Goal: Information Seeking & Learning: Check status

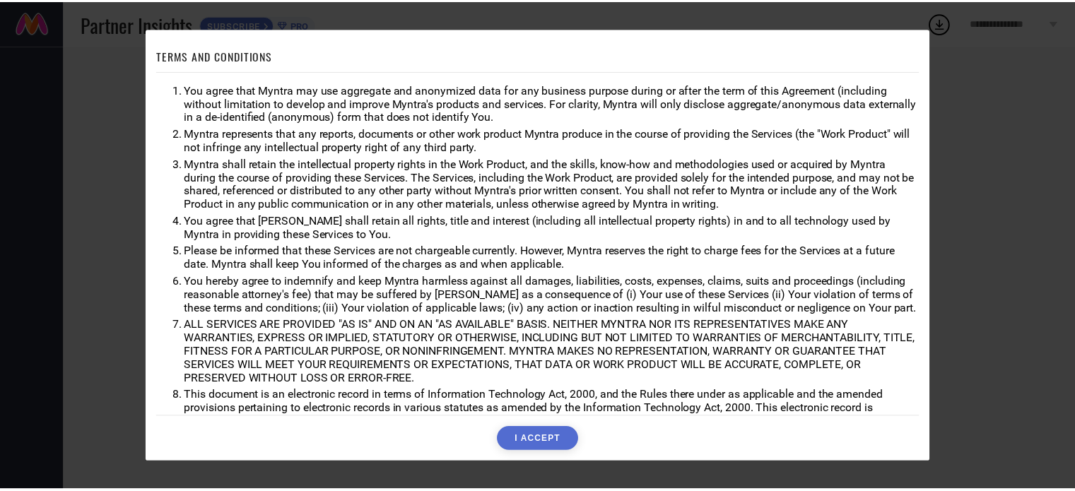
scroll to position [41, 0]
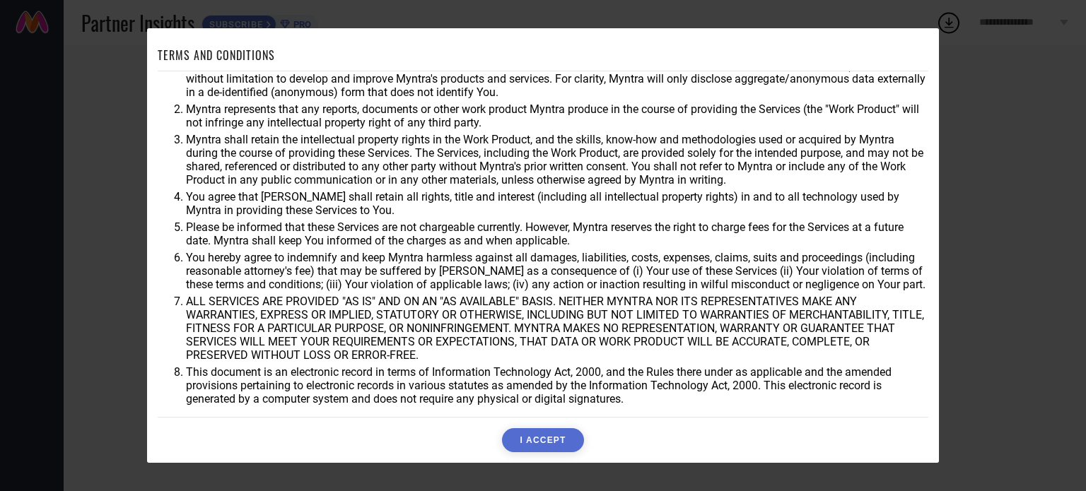
click at [535, 435] on button "I ACCEPT" at bounding box center [542, 440] width 81 height 24
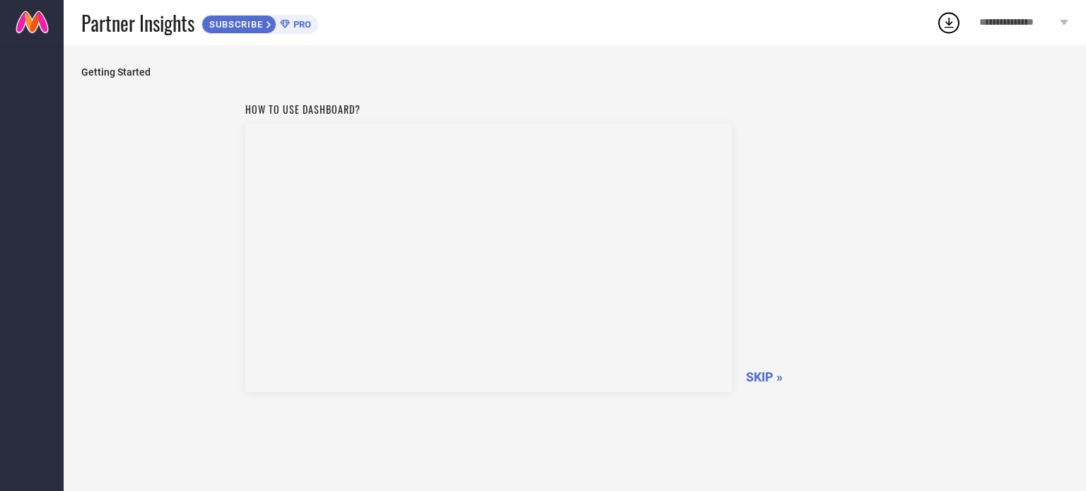
click at [758, 380] on span "SKIP »" at bounding box center [764, 377] width 37 height 15
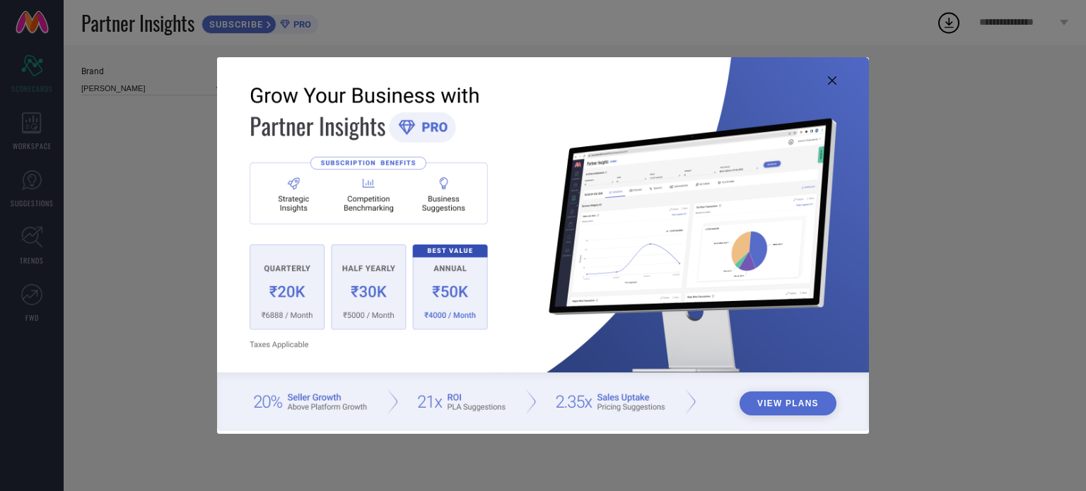
type input "All"
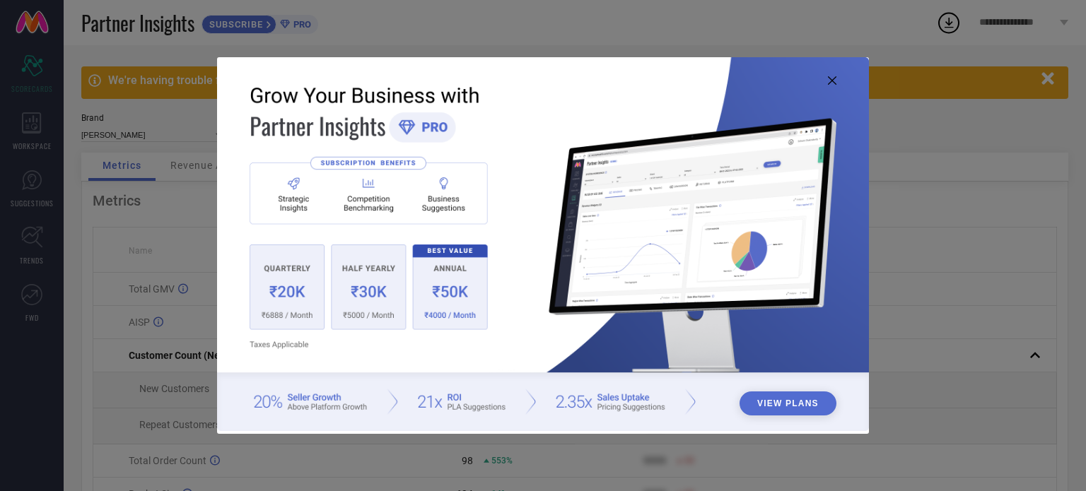
click at [830, 83] on icon at bounding box center [832, 80] width 8 height 8
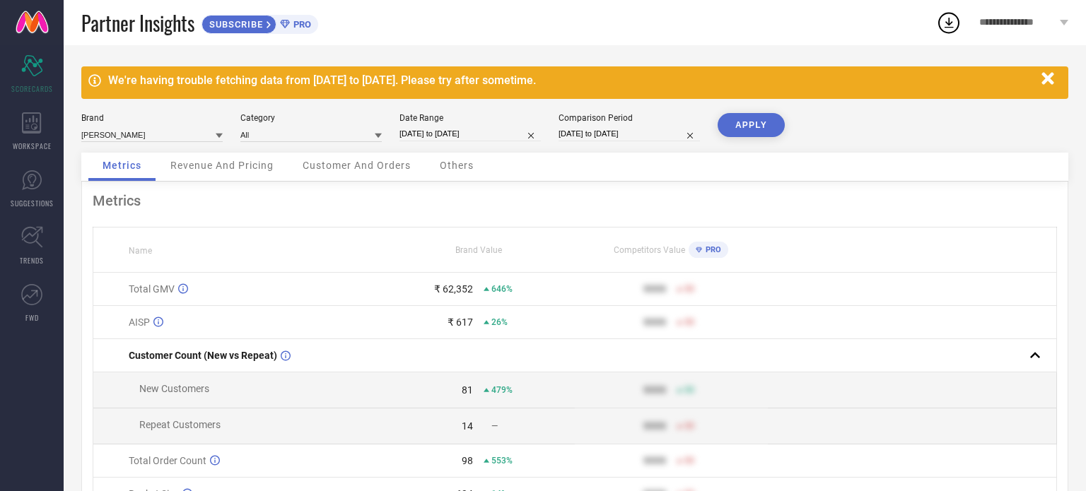
click at [249, 166] on span "Revenue And Pricing" at bounding box center [221, 165] width 103 height 11
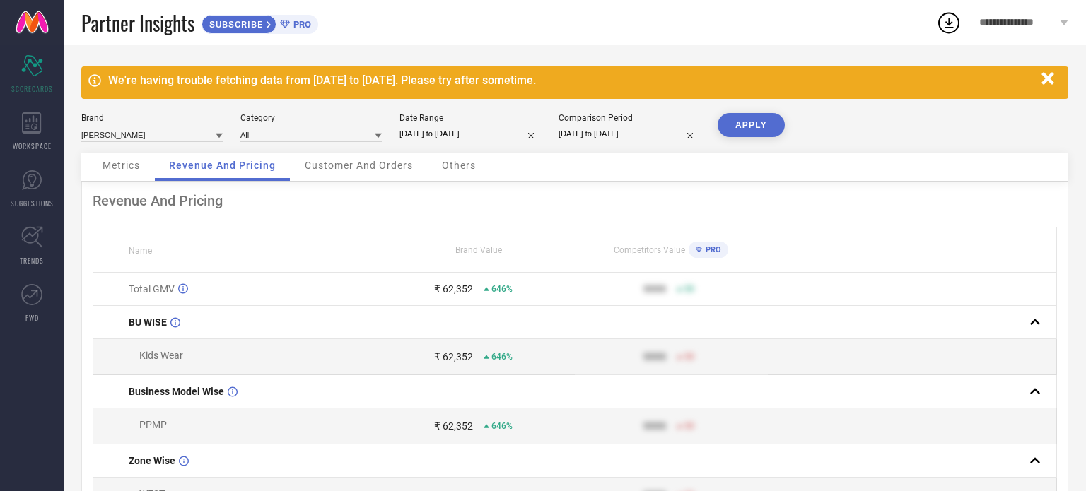
click at [356, 166] on span "Customer And Orders" at bounding box center [359, 165] width 108 height 11
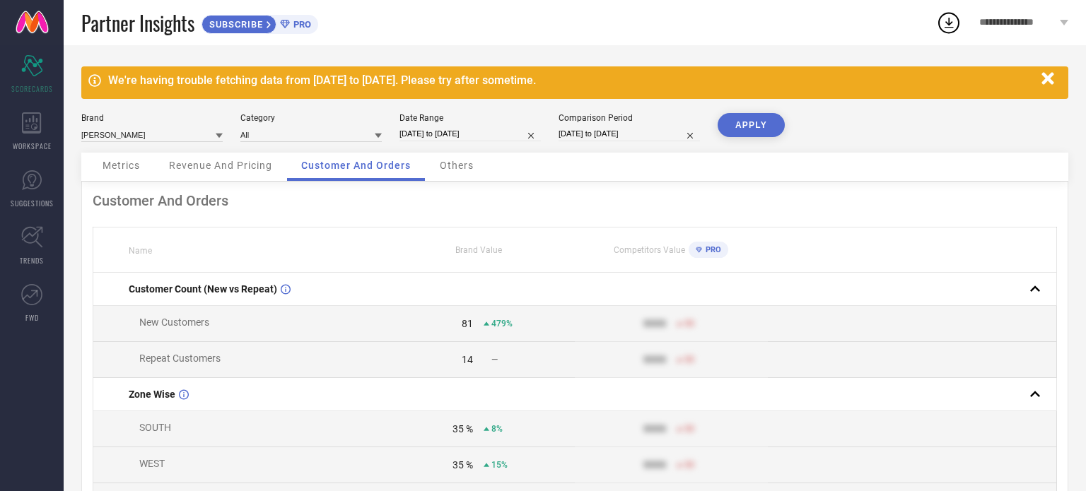
click at [454, 162] on span "Others" at bounding box center [457, 165] width 34 height 11
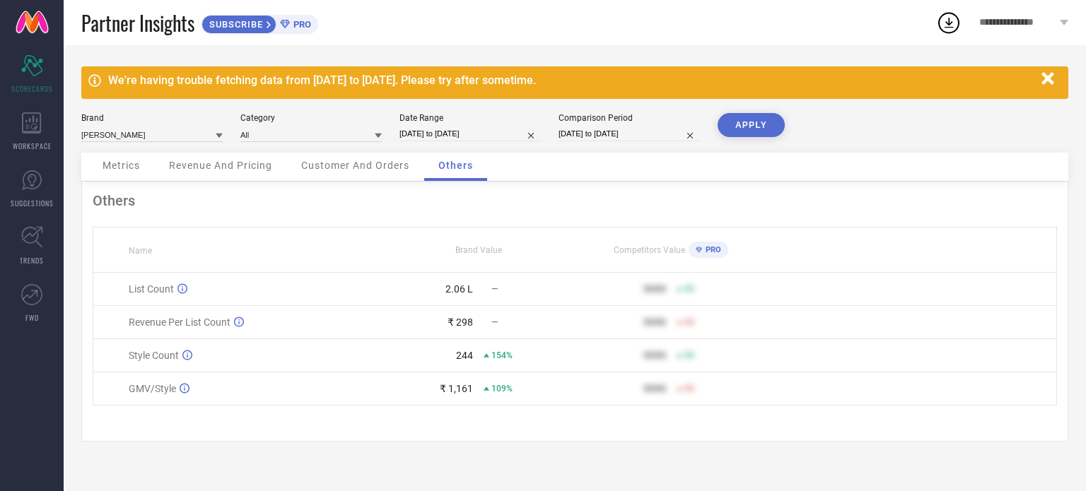
click at [430, 135] on input "[DATE] to [DATE]" at bounding box center [469, 134] width 141 height 15
select select "6"
select select "2025"
select select "7"
select select "2025"
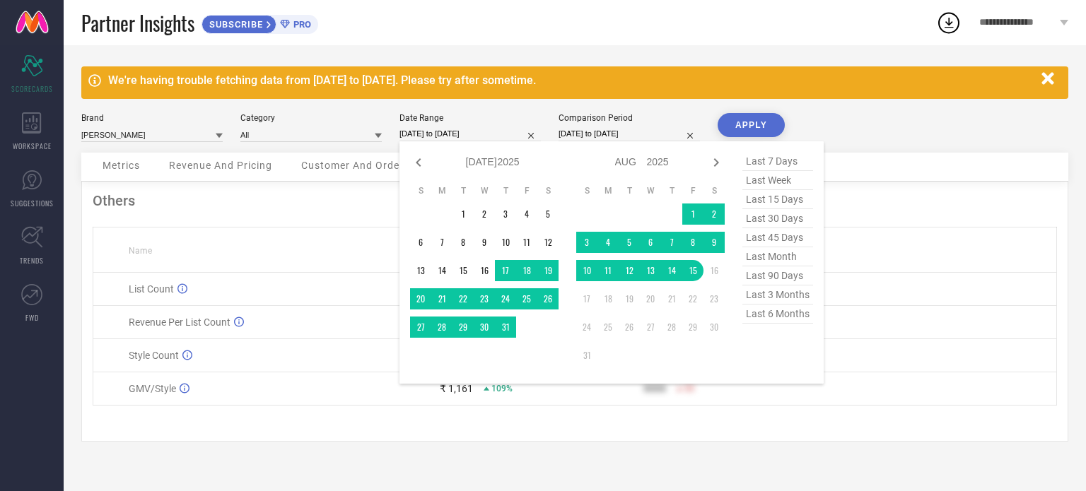
click at [793, 316] on span "last 6 months" at bounding box center [777, 314] width 71 height 19
type input "[DATE] to [DATE]"
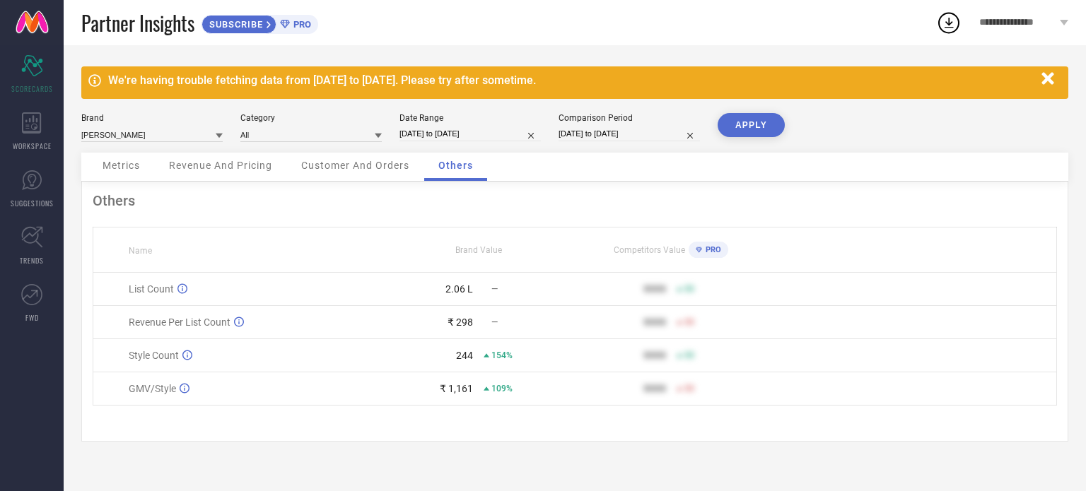
click at [739, 129] on button "APPLY" at bounding box center [750, 125] width 67 height 24
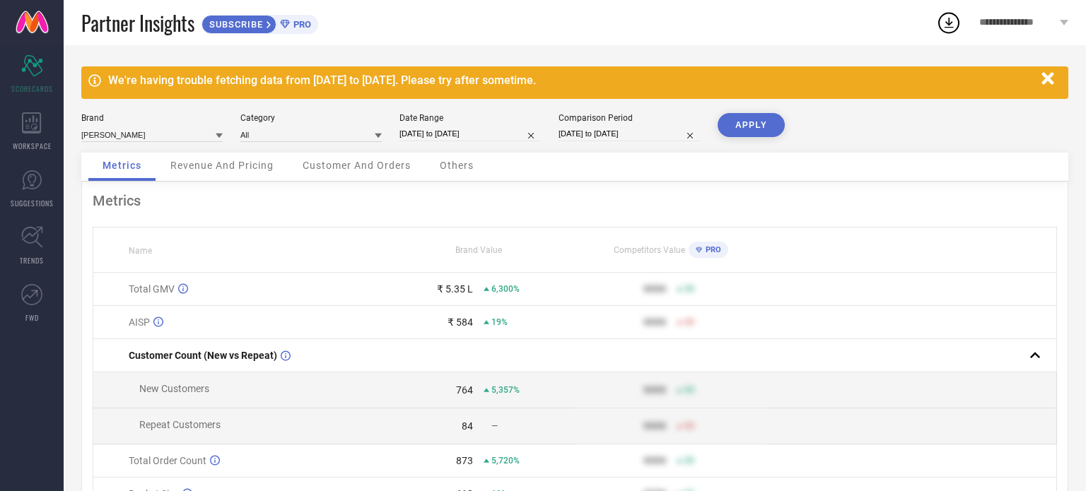
click at [224, 172] on div "Revenue And Pricing" at bounding box center [221, 167] width 131 height 28
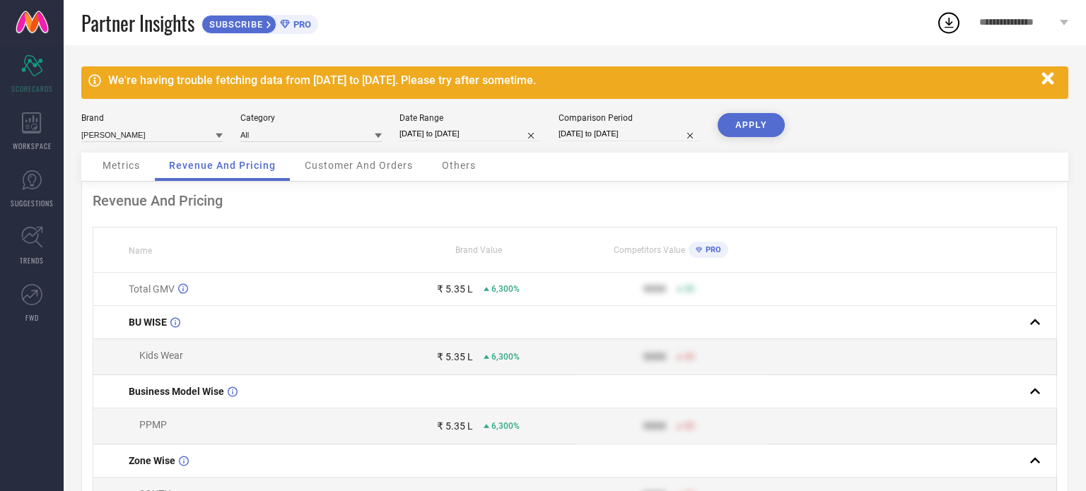
click at [338, 166] on span "Customer And Orders" at bounding box center [359, 165] width 108 height 11
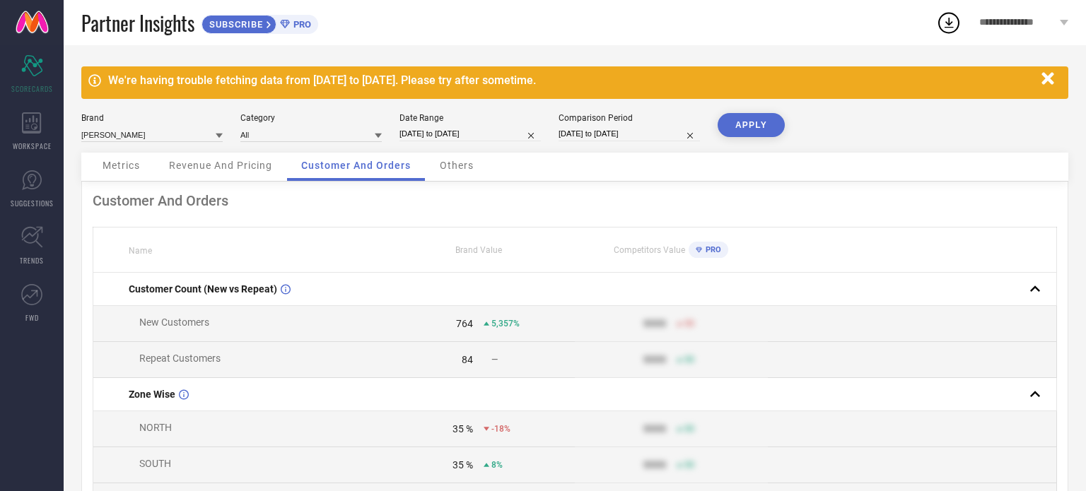
click at [468, 170] on span "Others" at bounding box center [457, 165] width 34 height 11
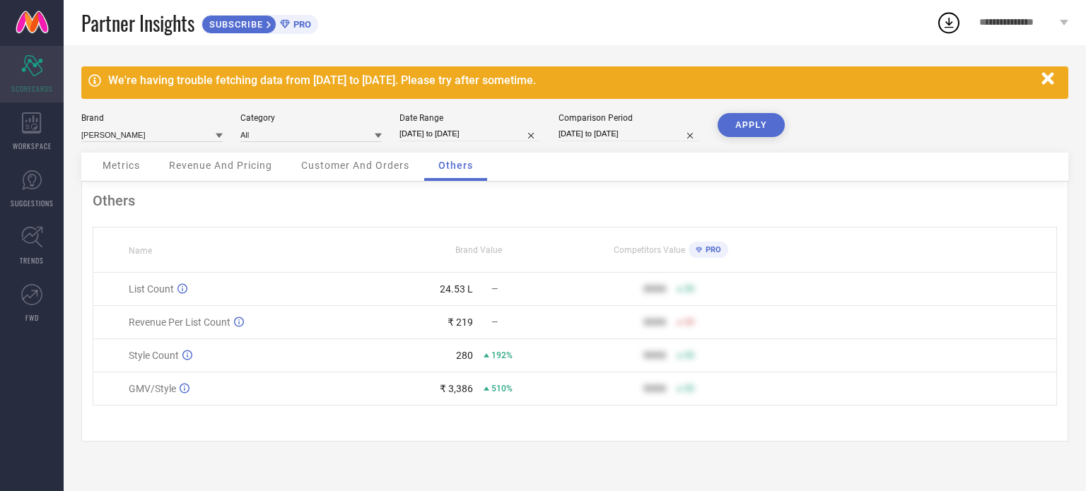
click at [49, 67] on div "Scorecard SCORECARDS" at bounding box center [32, 74] width 64 height 57
click at [34, 129] on icon at bounding box center [32, 122] width 20 height 21
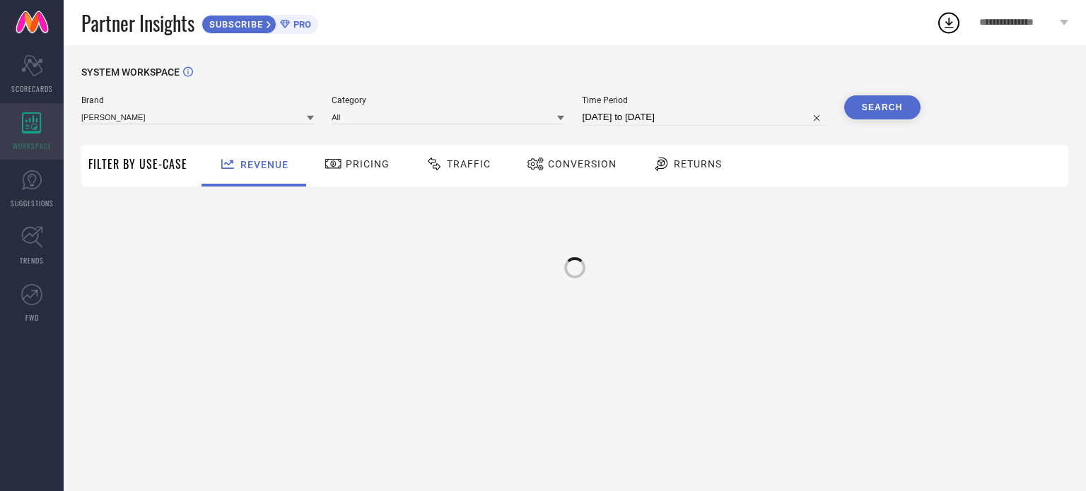
type input "[PERSON_NAME]"
type input "All"
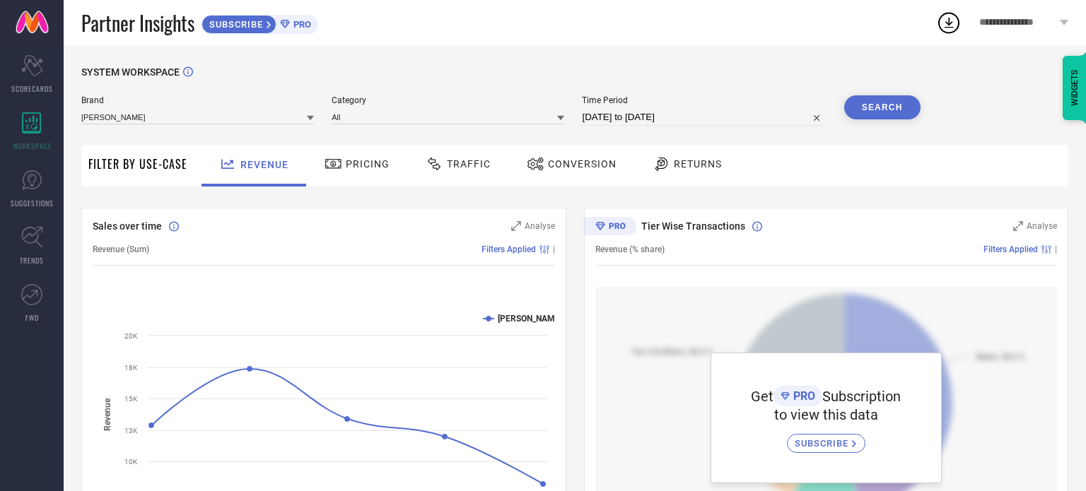
click at [728, 124] on input "[DATE] to [DATE]" at bounding box center [704, 117] width 244 height 17
select select "6"
select select "2025"
select select "7"
select select "2025"
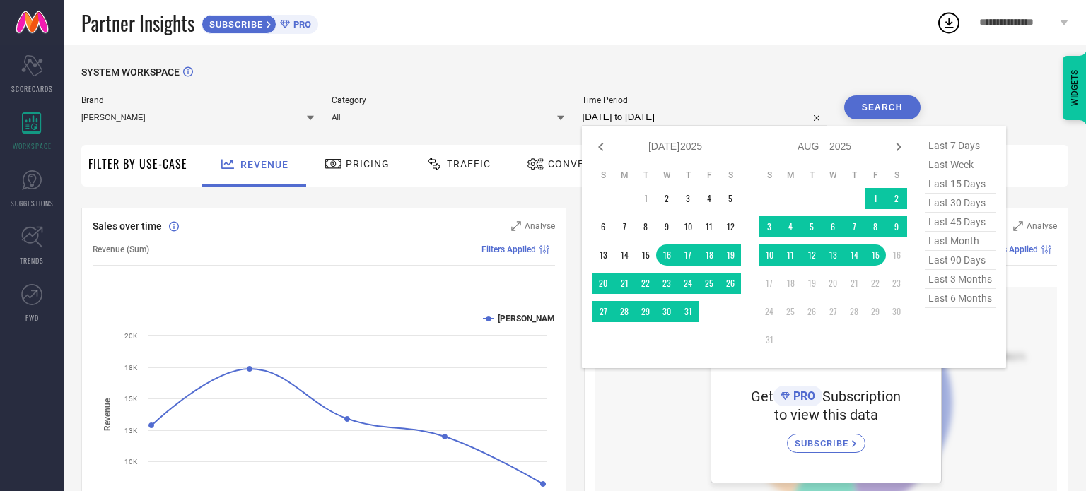
click at [970, 300] on span "last 6 months" at bounding box center [959, 298] width 71 height 19
type input "[DATE] to [DATE]"
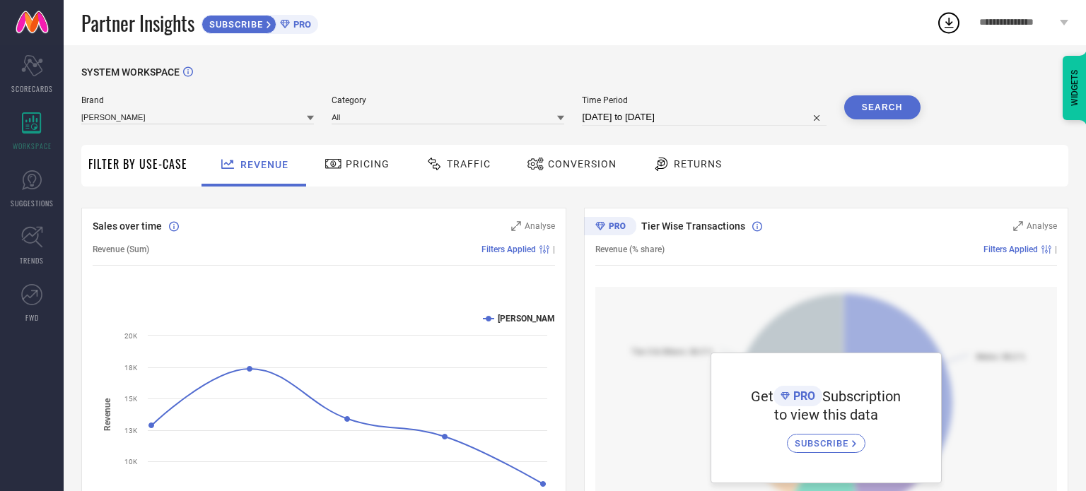
click at [876, 110] on button "Search" at bounding box center [882, 107] width 76 height 24
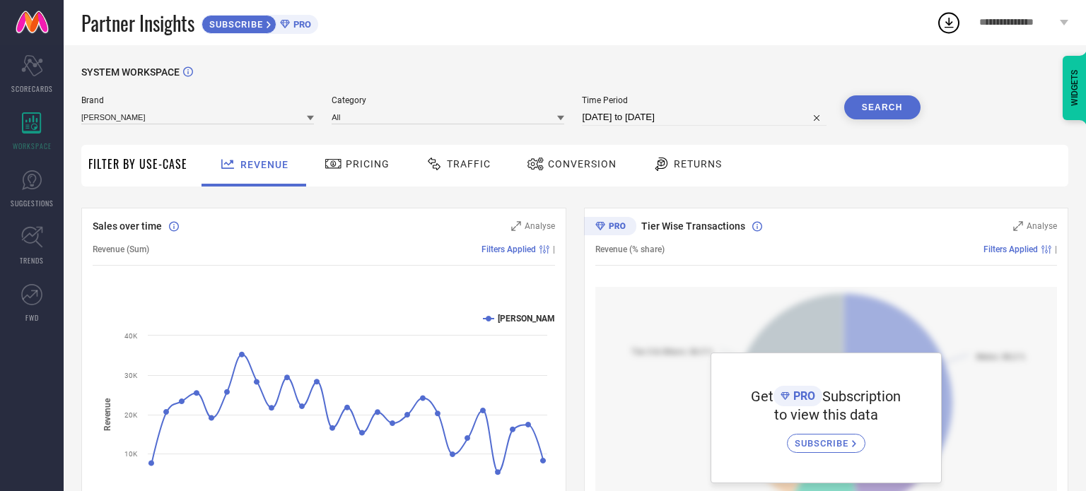
click at [372, 166] on span "Pricing" at bounding box center [368, 163] width 44 height 11
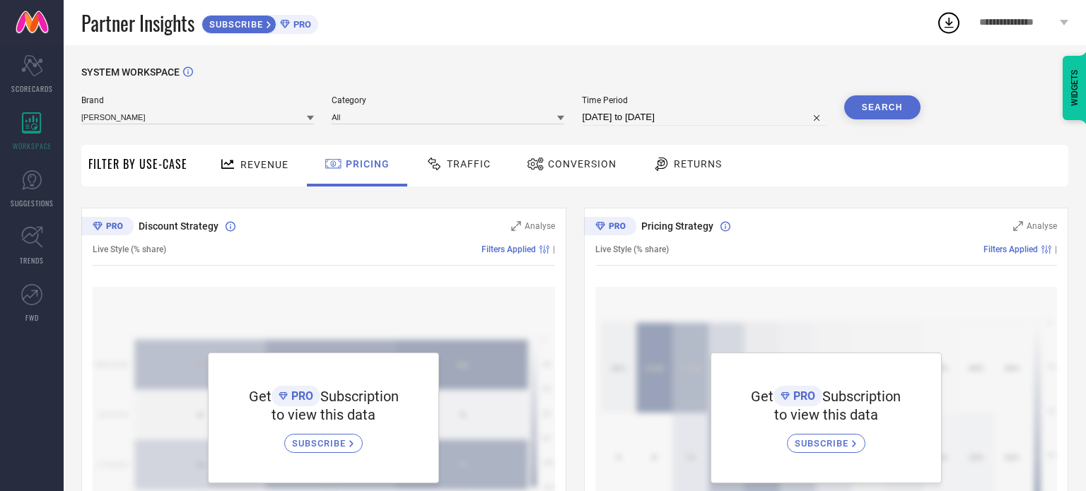
click at [451, 172] on div "Traffic" at bounding box center [458, 164] width 72 height 24
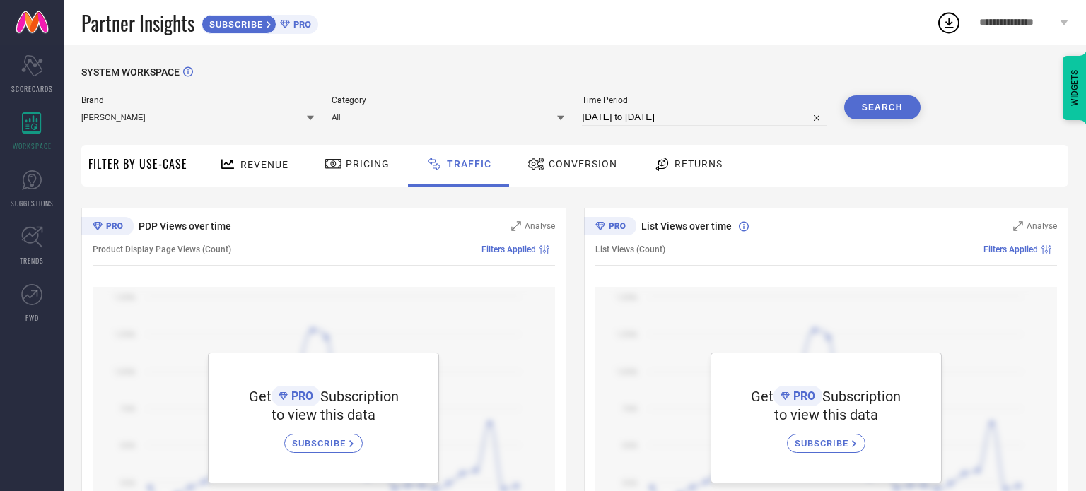
click at [591, 165] on span "Conversion" at bounding box center [582, 163] width 69 height 11
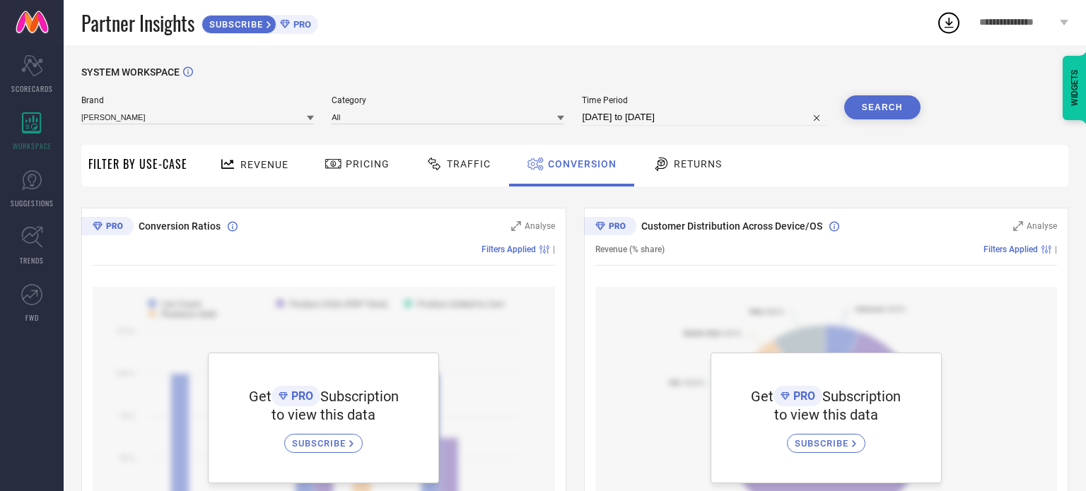
click at [694, 167] on span "Returns" at bounding box center [697, 163] width 48 height 11
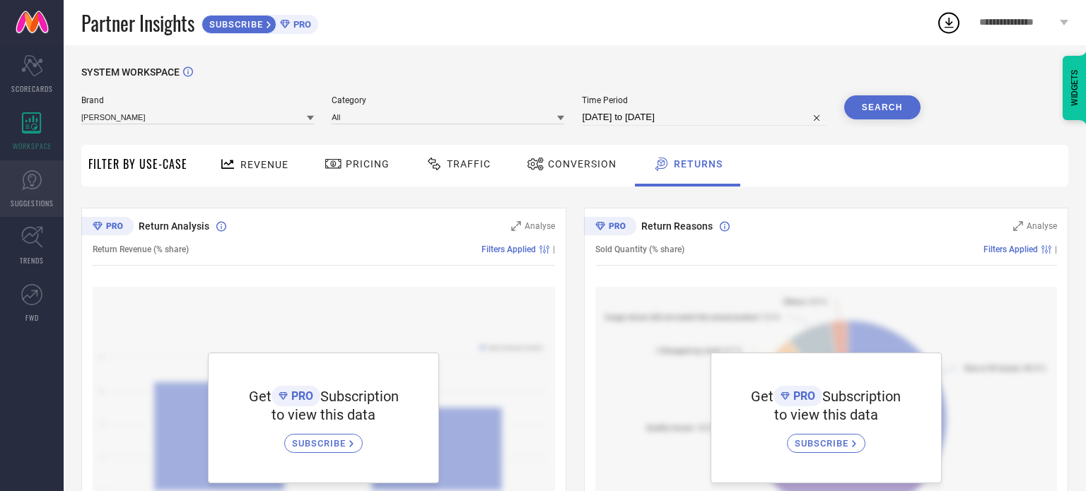
click at [42, 192] on link "SUGGESTIONS" at bounding box center [32, 188] width 64 height 57
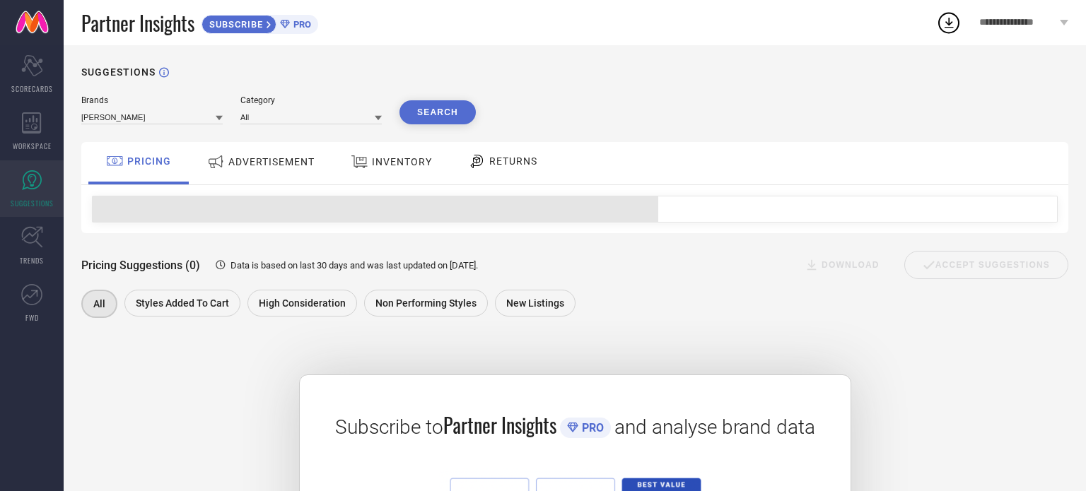
click at [254, 166] on span "ADVERTISEMENT" at bounding box center [271, 161] width 86 height 11
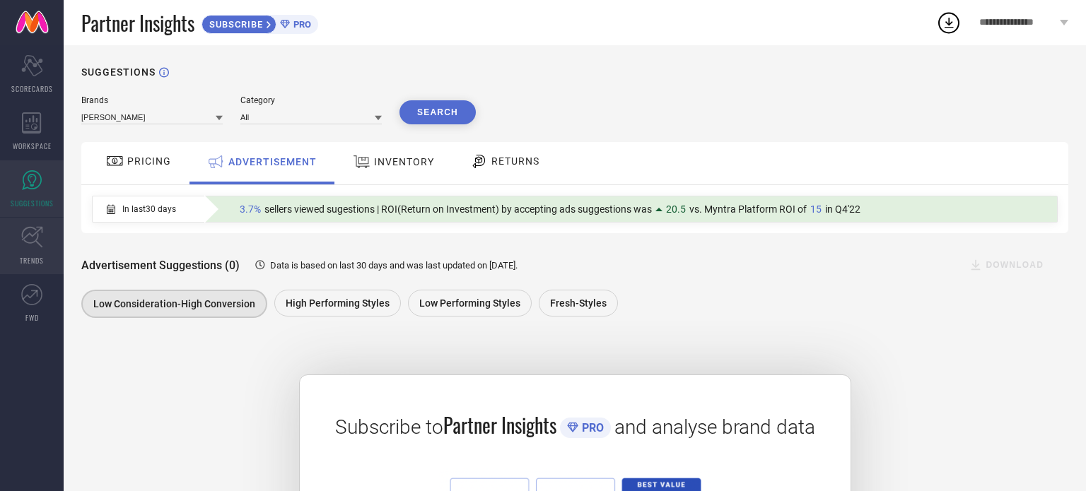
click at [37, 233] on icon at bounding box center [32, 237] width 22 height 22
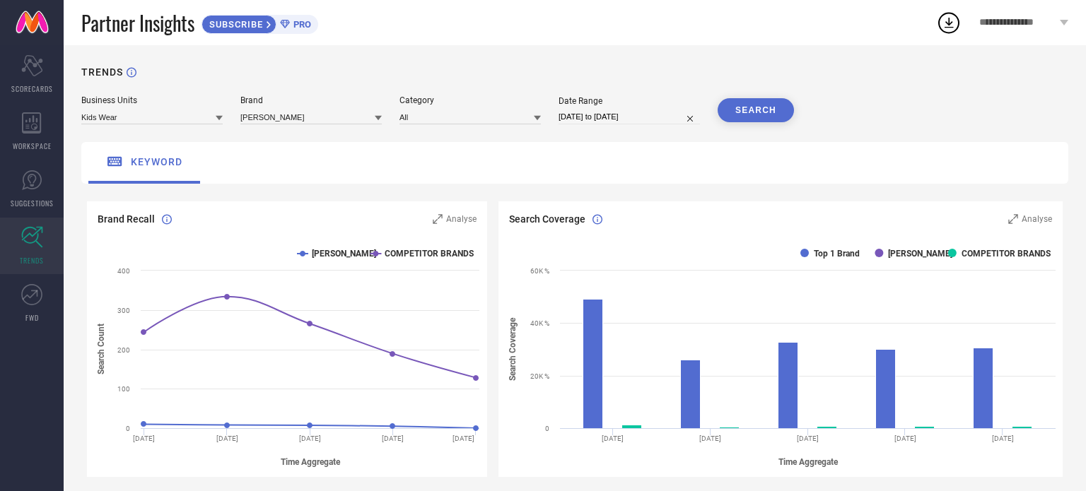
click at [630, 110] on input "[DATE] to [DATE]" at bounding box center [628, 117] width 141 height 15
select select "6"
select select "2025"
select select "7"
select select "2025"
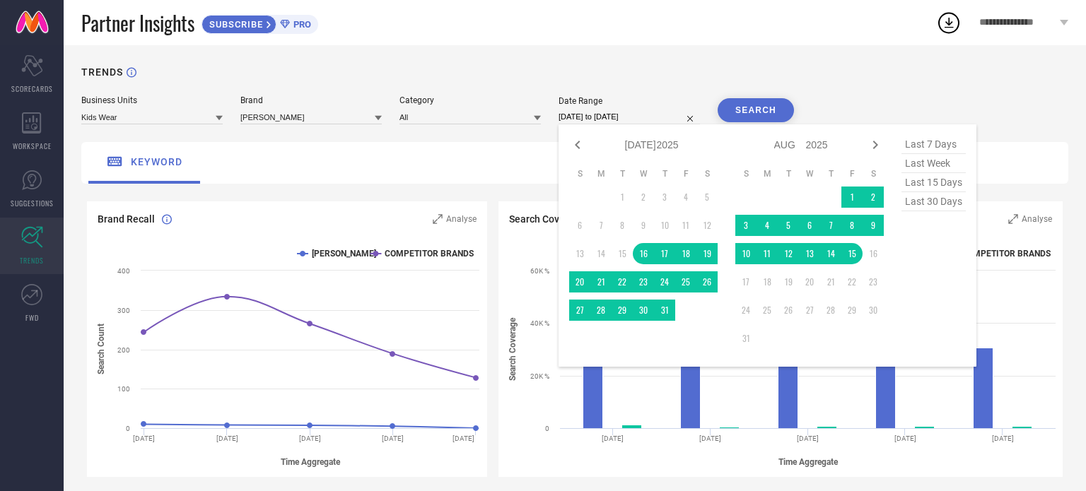
click at [946, 206] on span "last 30 days" at bounding box center [933, 201] width 64 height 19
type input "[DATE] to [DATE]"
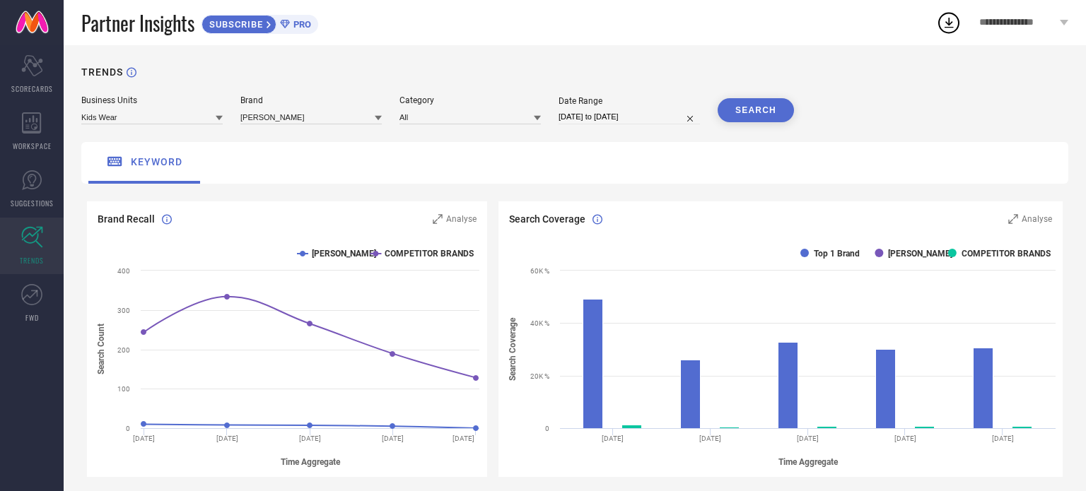
click at [771, 110] on button "SEARCH" at bounding box center [755, 110] width 76 height 24
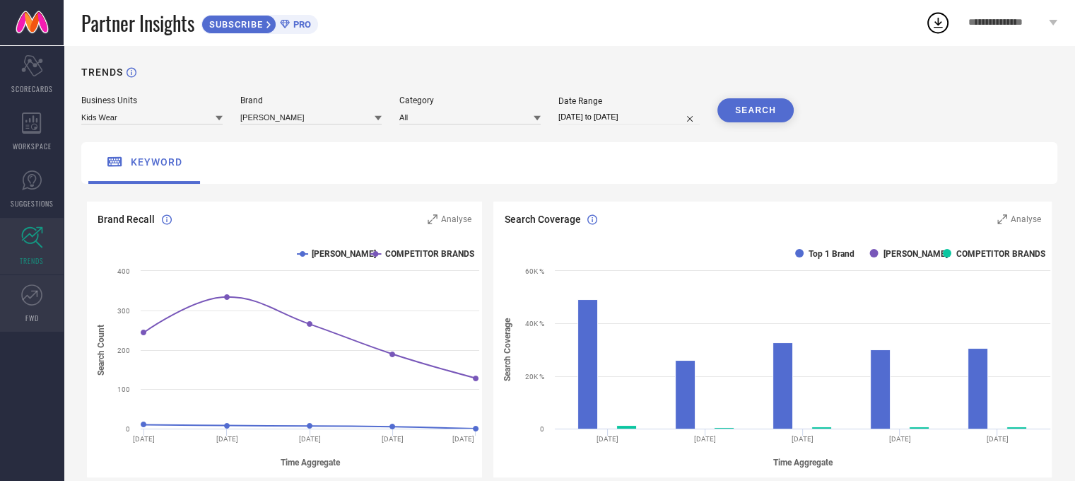
click at [37, 305] on link "FWD" at bounding box center [32, 303] width 64 height 57
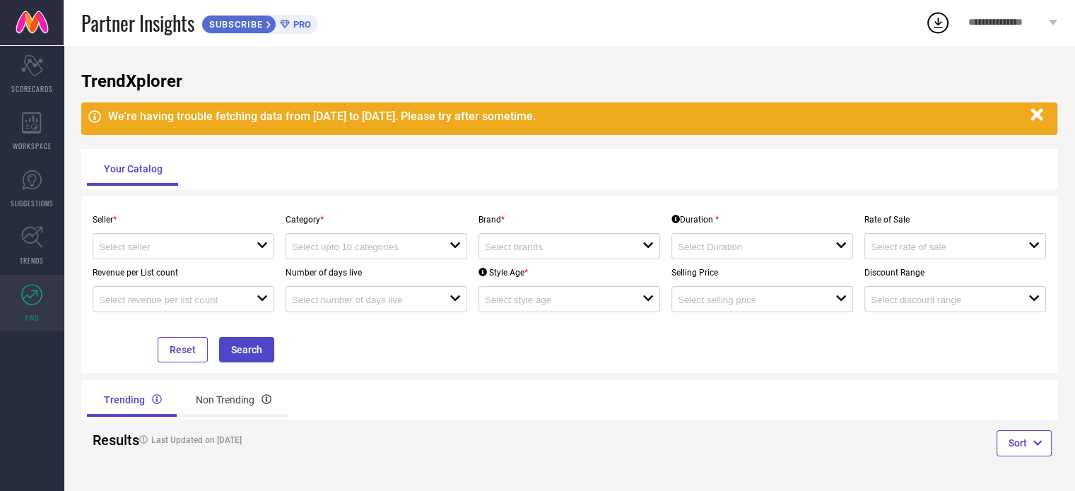
scroll to position [8, 0]
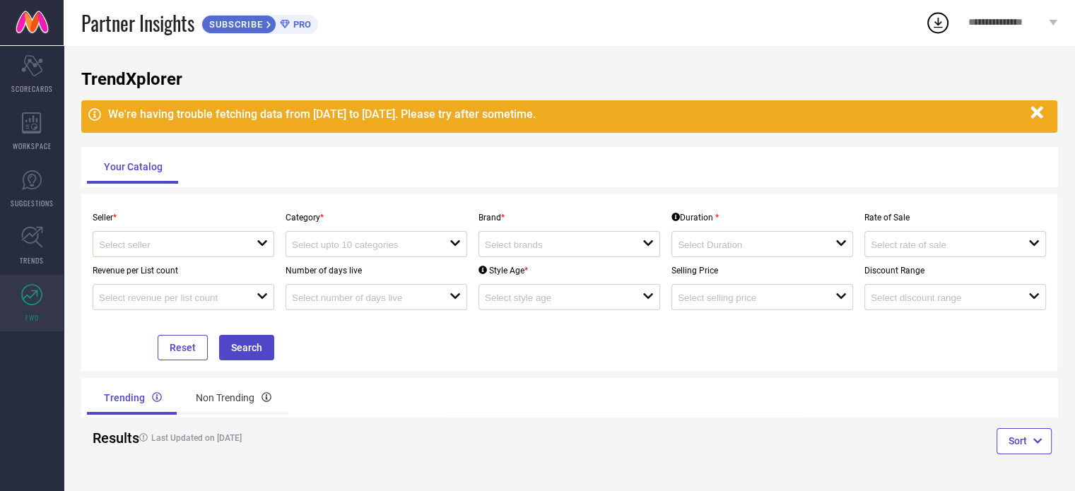
click at [245, 245] on div at bounding box center [178, 243] width 158 height 13
click at [210, 273] on li "Narayani Lifestyle ( 28600 )" at bounding box center [183, 271] width 180 height 25
type input "Narayani Lifestyle ( 28600 )"
click at [348, 238] on div at bounding box center [371, 243] width 158 height 13
click at [348, 242] on input at bounding box center [363, 245] width 142 height 11
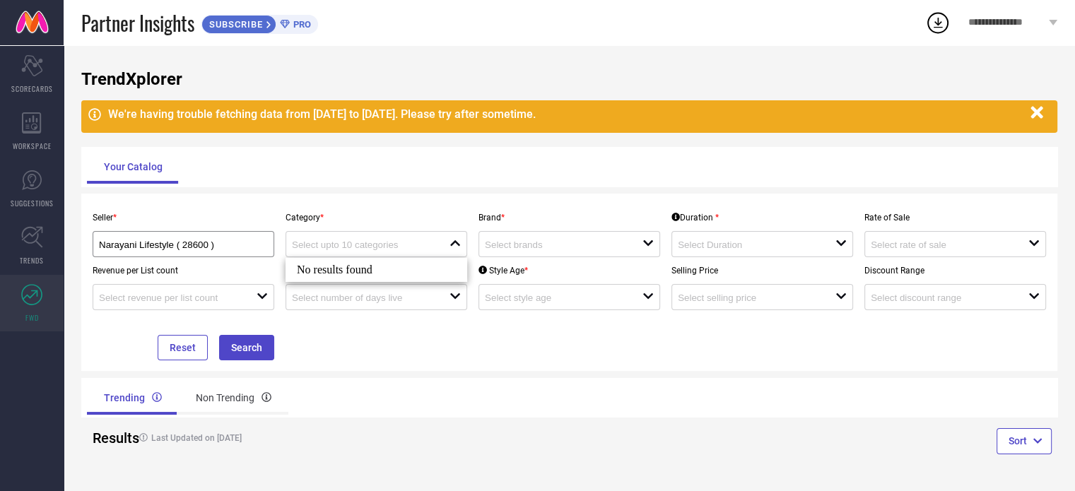
click at [373, 214] on p "Category *" at bounding box center [377, 218] width 182 height 10
click at [410, 245] on input at bounding box center [363, 245] width 142 height 11
click at [558, 249] on input at bounding box center [556, 245] width 142 height 11
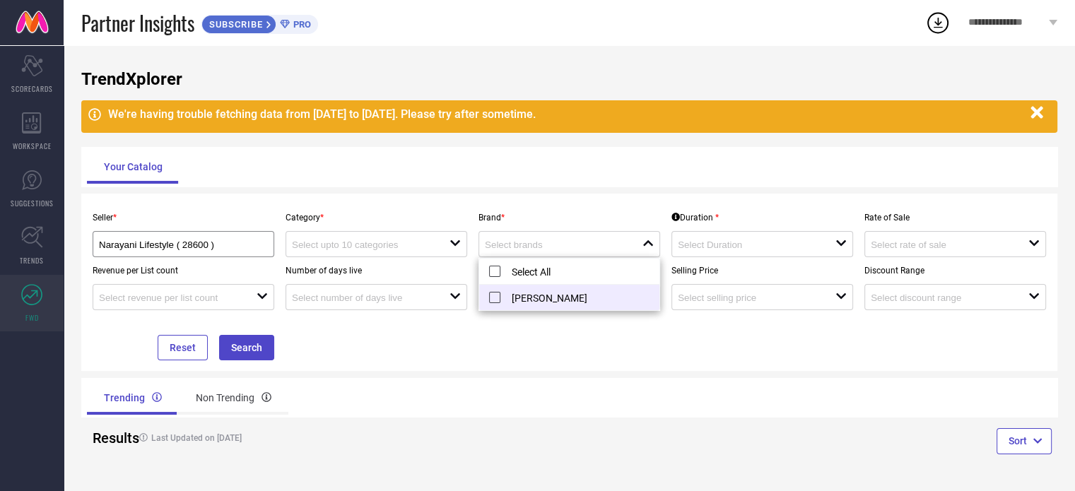
click at [543, 300] on li "[PERSON_NAME]" at bounding box center [569, 297] width 180 height 25
type input "[PERSON_NAME]"
click at [550, 209] on div "Brand * [PERSON_NAME] TOGS reset" at bounding box center [569, 230] width 193 height 53
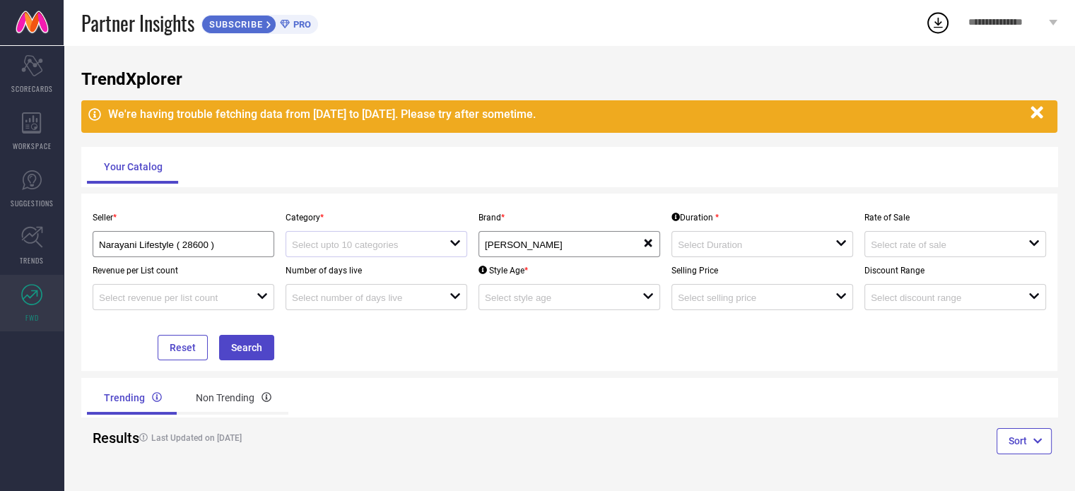
click at [442, 242] on div at bounding box center [371, 243] width 158 height 13
click at [766, 247] on input at bounding box center [749, 245] width 142 height 11
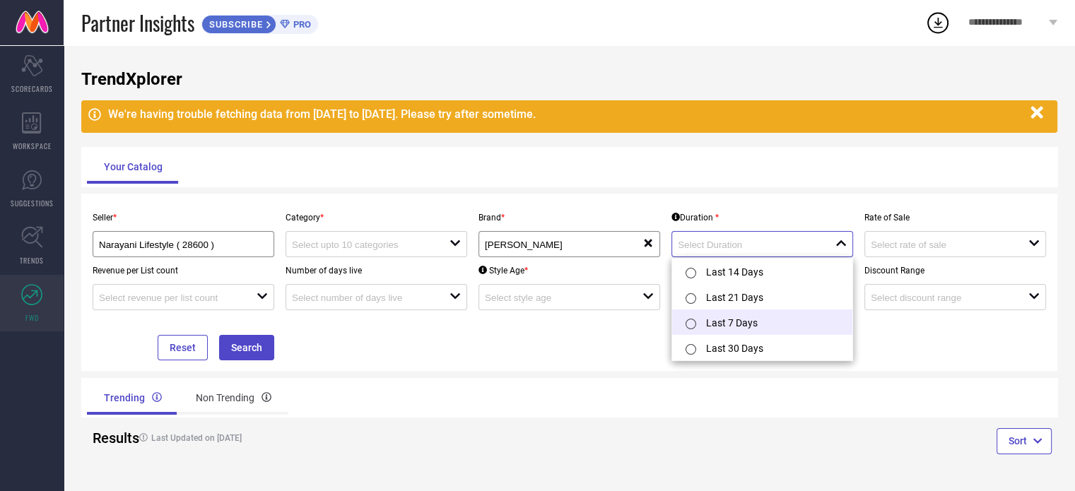
scroll to position [2, 0]
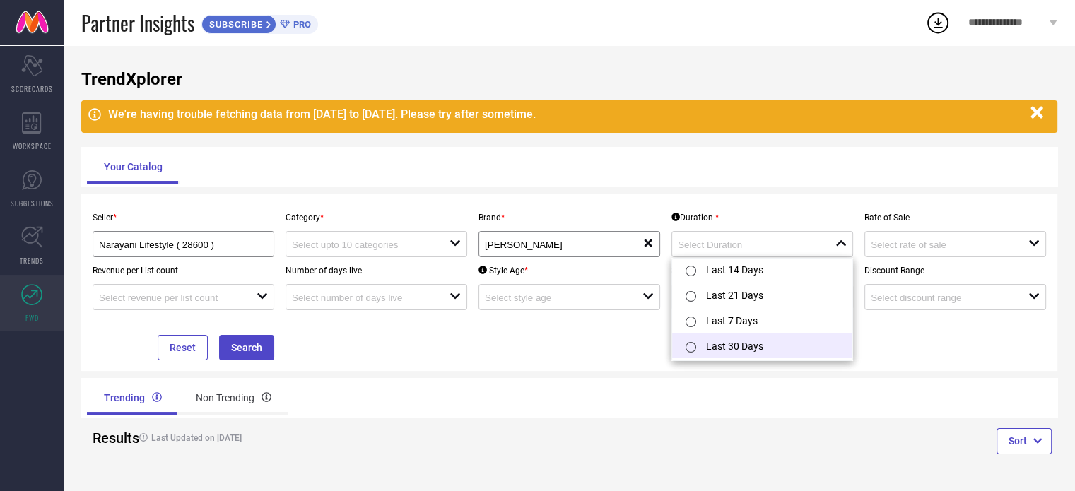
click at [760, 341] on li "Last 30 Days" at bounding box center [762, 345] width 180 height 25
type input "Last 30 Days"
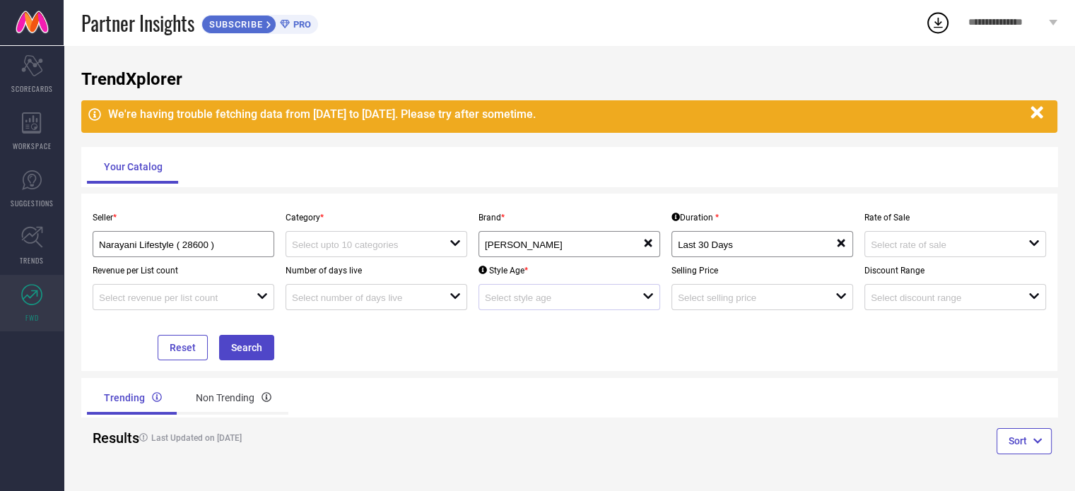
click at [541, 305] on div "open" at bounding box center [569, 297] width 182 height 26
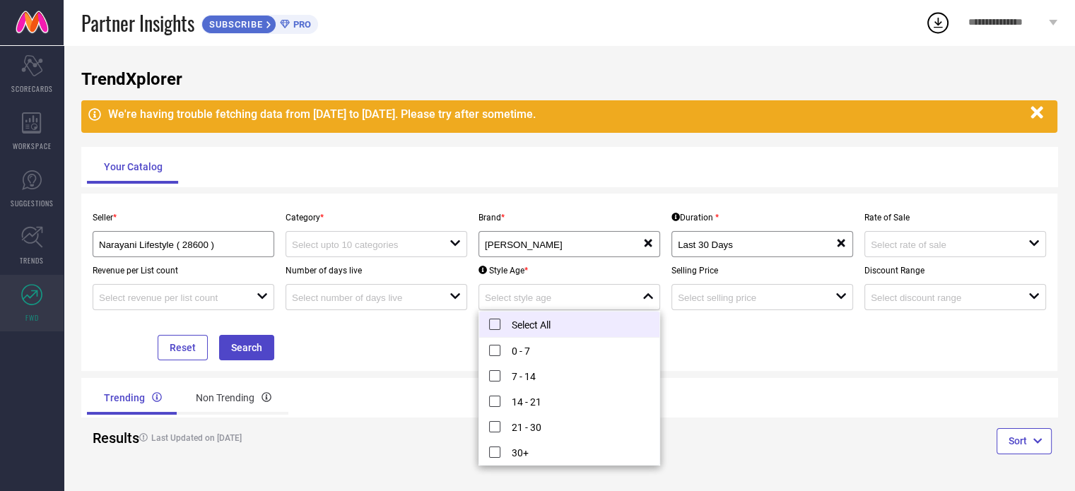
click at [529, 324] on li "Select All" at bounding box center [569, 325] width 180 height 26
type input "0 - 7, + 4 more"
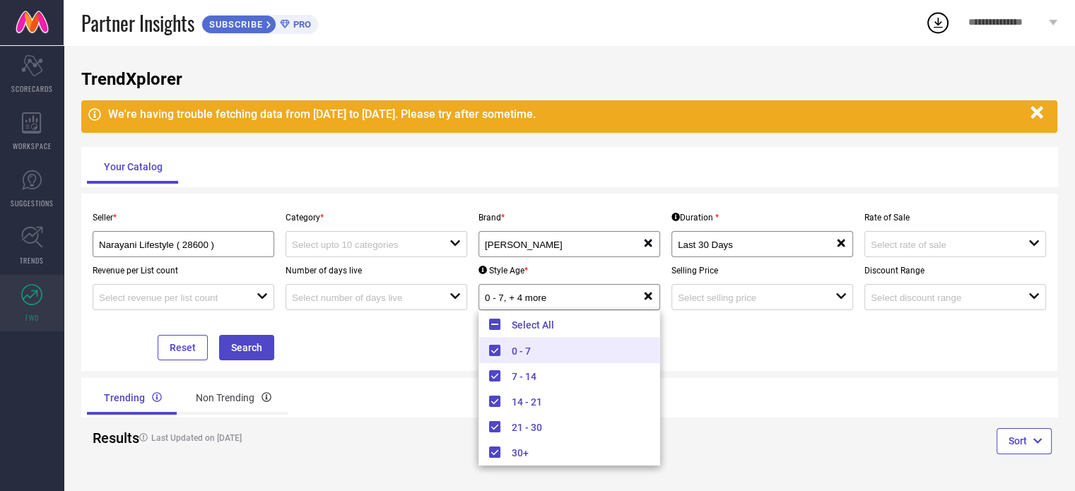
click at [712, 336] on div "Seller * Narayani Lifestyle ( 28600 ) Category * open Brand * [PERSON_NAME] res…" at bounding box center [569, 282] width 965 height 156
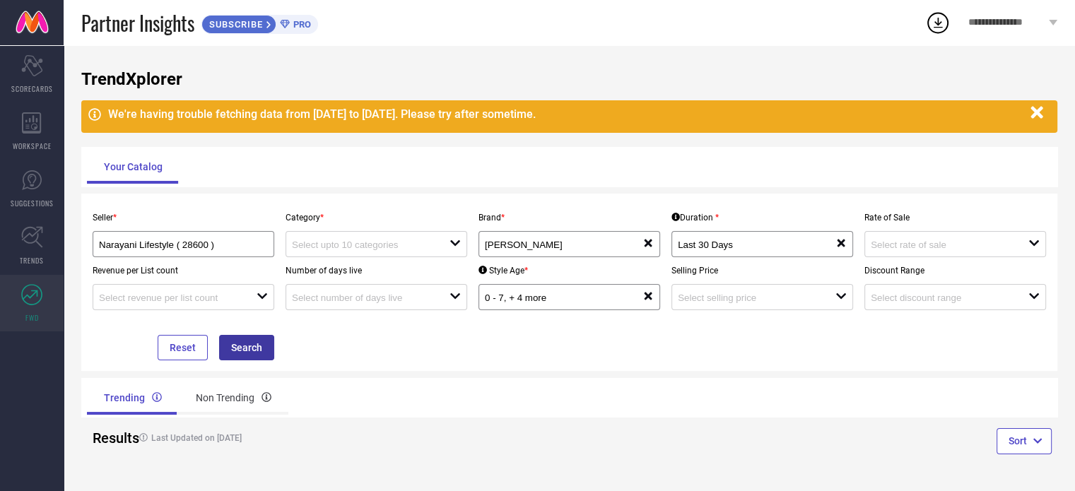
click at [259, 341] on button "Search" at bounding box center [246, 347] width 55 height 25
click at [338, 245] on input at bounding box center [363, 245] width 142 height 11
click at [342, 272] on div "No results found" at bounding box center [377, 270] width 182 height 24
click at [252, 242] on div "Narayani Lifestyle ( 28600 )" at bounding box center [183, 243] width 169 height 13
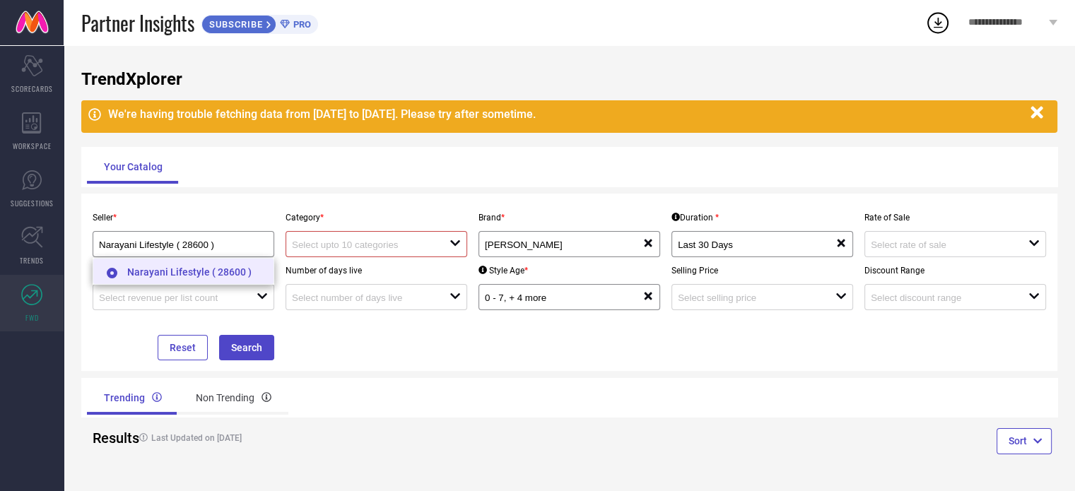
click at [234, 273] on li "Narayani Lifestyle ( 28600 )" at bounding box center [183, 271] width 180 height 25
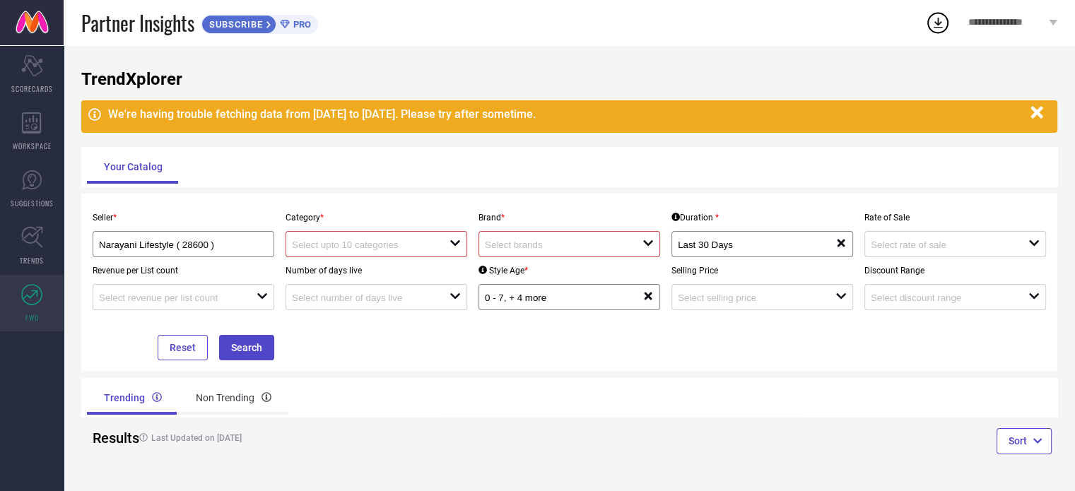
click at [457, 240] on icon "open" at bounding box center [454, 242] width 11 height 11
click at [457, 240] on icon "close" at bounding box center [454, 242] width 11 height 11
click at [514, 240] on input at bounding box center [556, 245] width 142 height 11
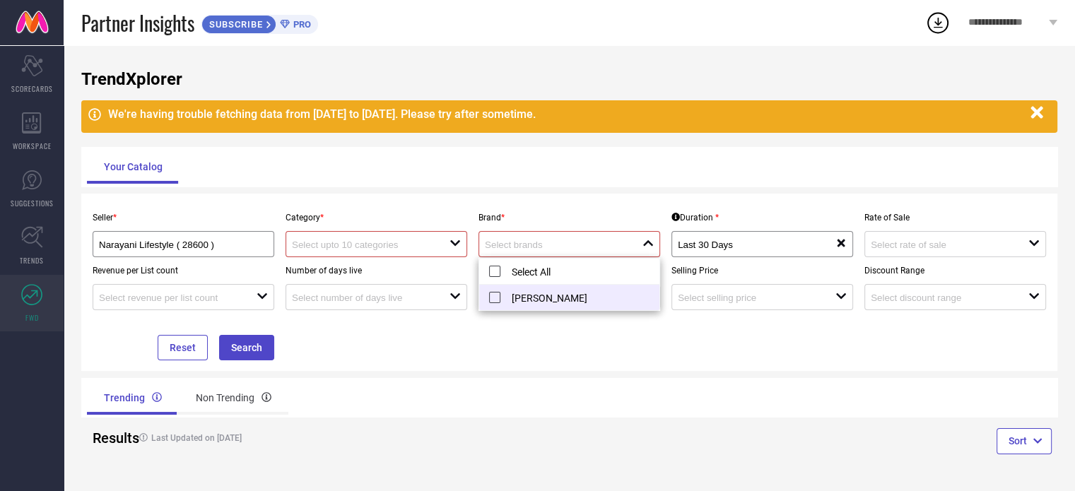
click at [521, 296] on li "[PERSON_NAME]" at bounding box center [569, 297] width 180 height 25
type input "[PERSON_NAME]"
click at [536, 208] on div "Brand * [PERSON_NAME] TOGS reset" at bounding box center [569, 230] width 193 height 53
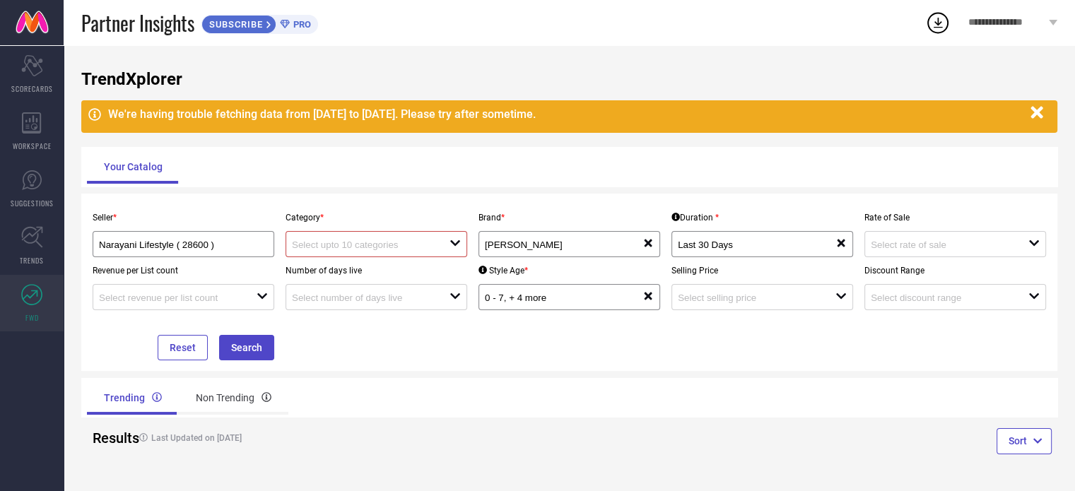
click at [440, 231] on div "Category * open" at bounding box center [376, 230] width 193 height 53
click at [435, 237] on div at bounding box center [371, 243] width 158 height 13
click at [383, 268] on div "No results found" at bounding box center [377, 270] width 182 height 24
click at [442, 320] on div "Seller * Narayani Lifestyle ( 28600 ) Category * close Brand * [PERSON_NAME] re…" at bounding box center [569, 282] width 965 height 156
click at [249, 341] on button "Search" at bounding box center [246, 347] width 55 height 25
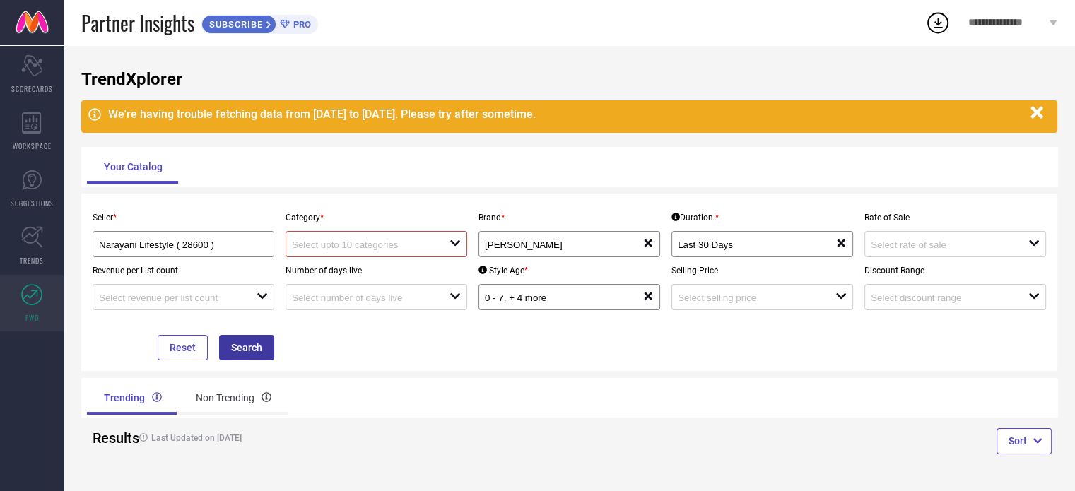
click at [249, 342] on button "Search" at bounding box center [246, 347] width 55 height 25
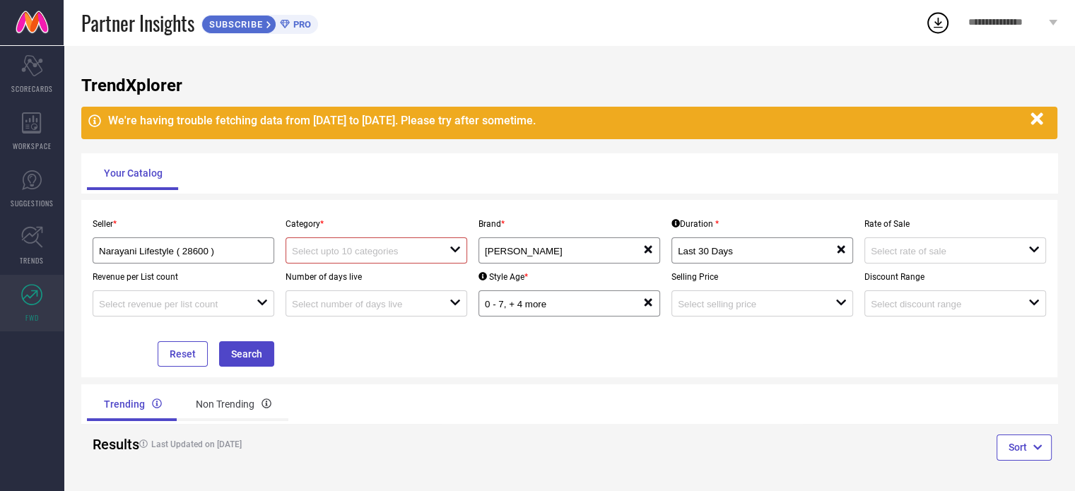
scroll to position [0, 0]
